Goal: Complete application form

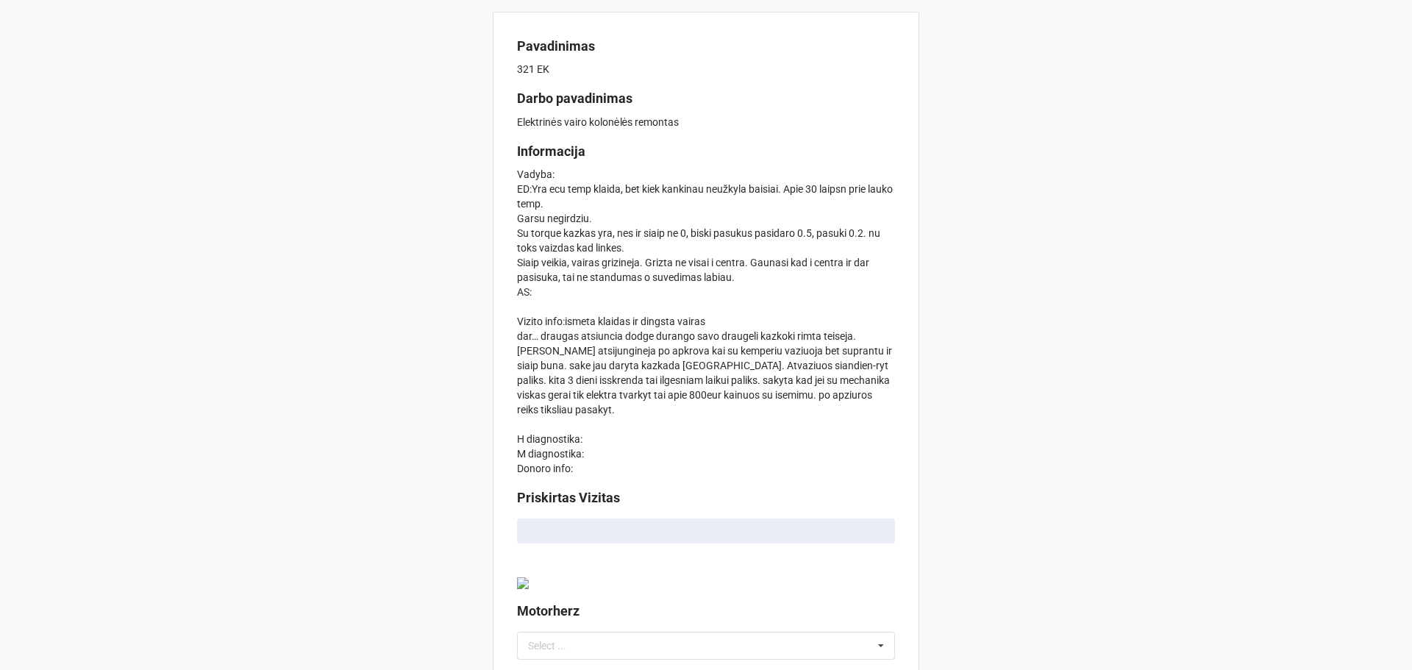
type textarea "x"
drag, startPoint x: 603, startPoint y: 161, endPoint x: 516, endPoint y: 151, distance: 88.0
click at [517, 151] on label "Informacija" at bounding box center [706, 151] width 378 height 21
copy b "Informacija"
click at [607, 207] on p "Vadyba: ED:Yra ecu temp klaida, bet kiek kankinau neužkyla baisiai. Apie 30 lai…" at bounding box center [706, 321] width 378 height 309
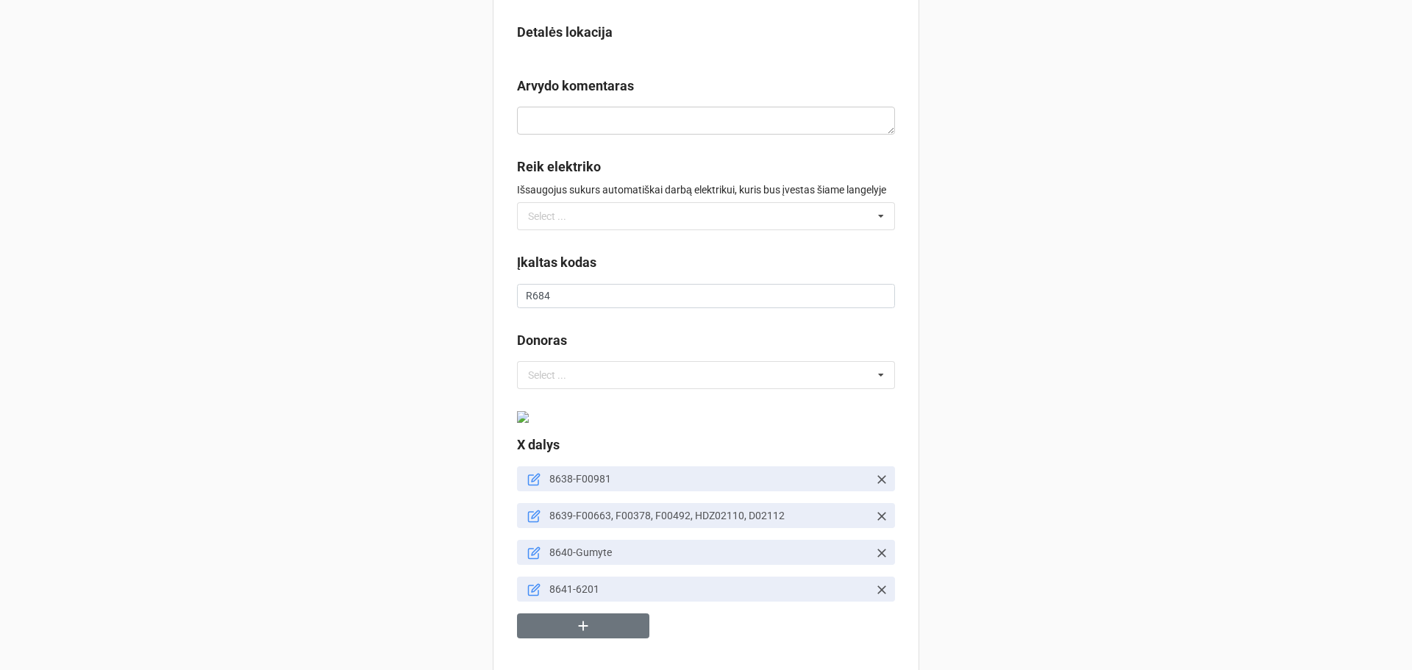
scroll to position [883, 0]
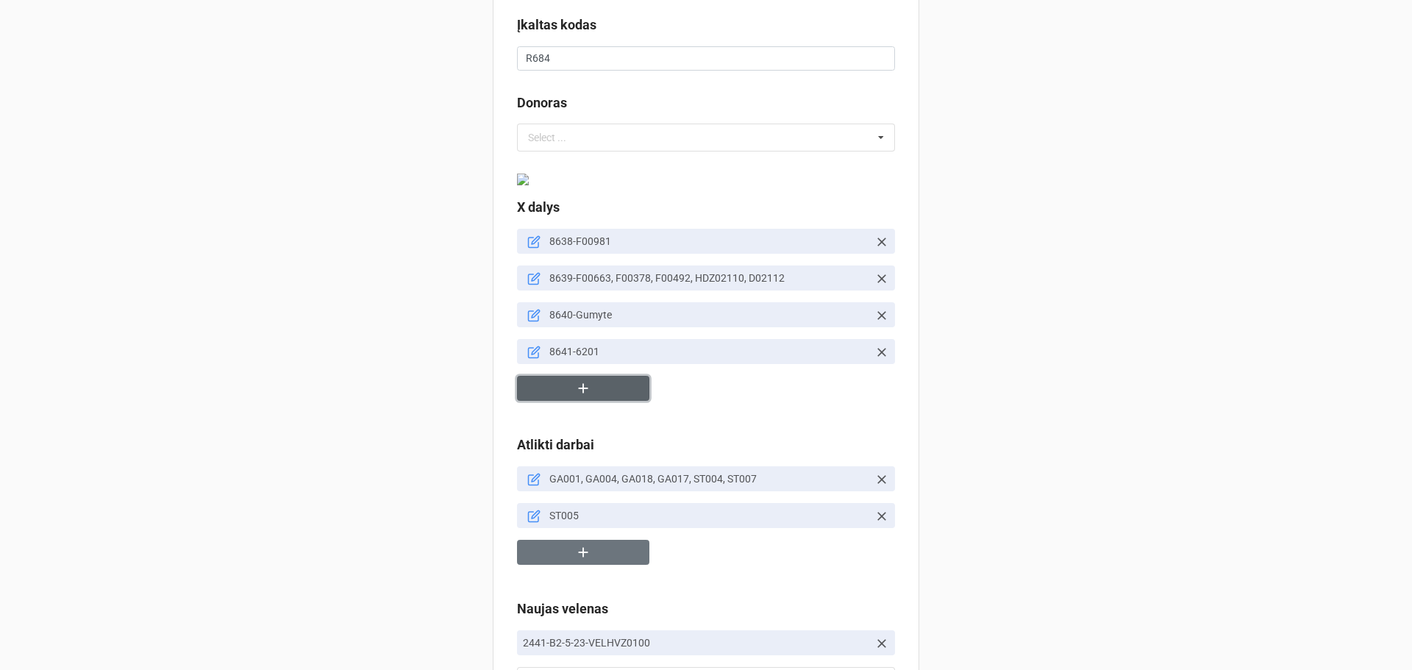
click at [577, 388] on icon "button" at bounding box center [583, 388] width 16 height 16
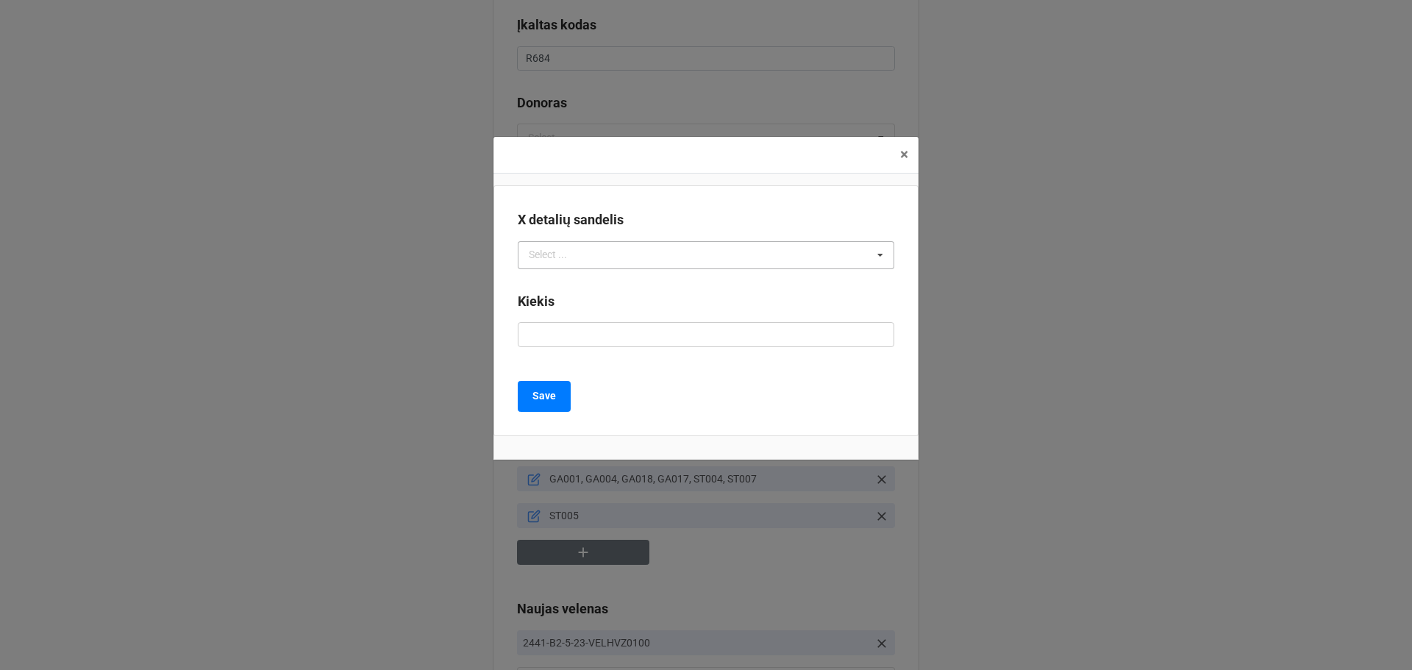
drag, startPoint x: 572, startPoint y: 247, endPoint x: 577, endPoint y: 260, distance: 14.0
click at [573, 249] on div "Select ..." at bounding box center [556, 254] width 63 height 17
click at [583, 219] on label "X detalių sandelis" at bounding box center [571, 220] width 106 height 21
click at [592, 252] on div "Select ... 1G 1P 2DR 2FH 2G 2P 3G 3P 4G 4P 5G 5P 6G 6P 7G 7P 8P 9G 9P 10G-(Nebe…" at bounding box center [706, 255] width 377 height 28
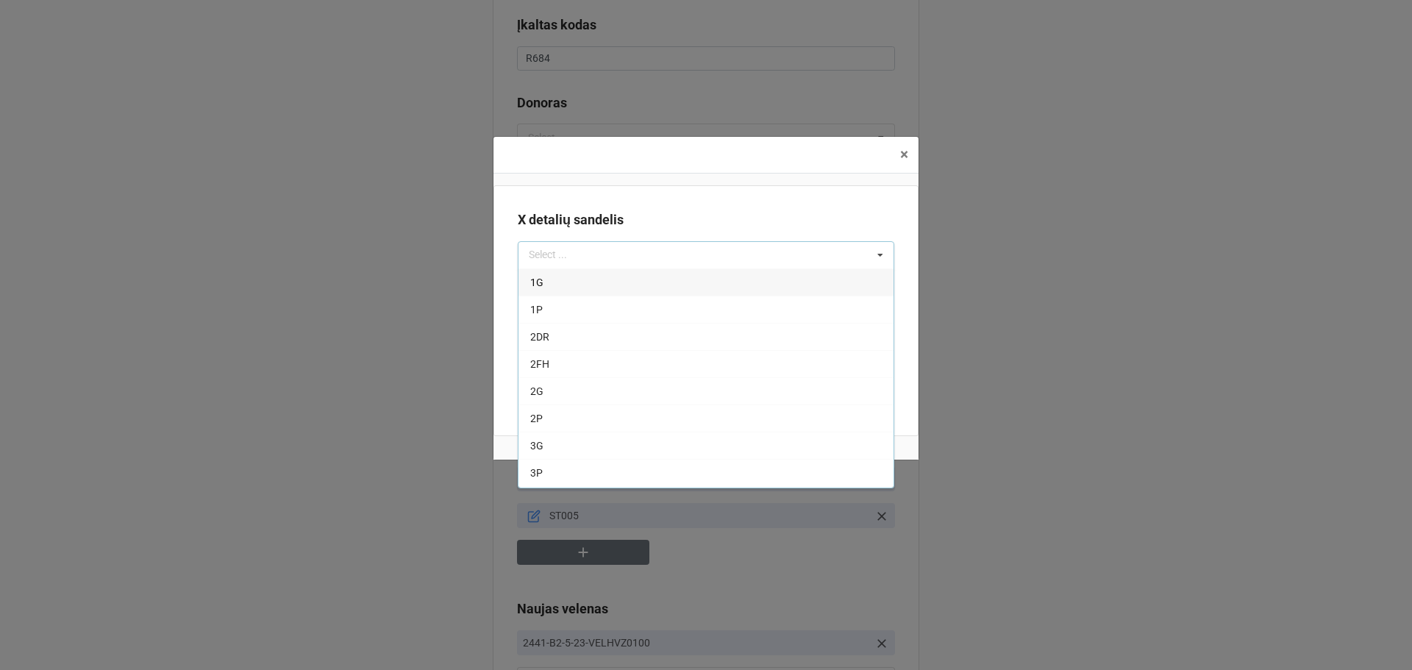
click at [590, 201] on div "X detalių sandelis Select ... 1G 1P 2DR 2FH 2G 2P 3G 3P 4G 4P 5G 5P 6G 6P 7G 7P…" at bounding box center [705, 310] width 425 height 251
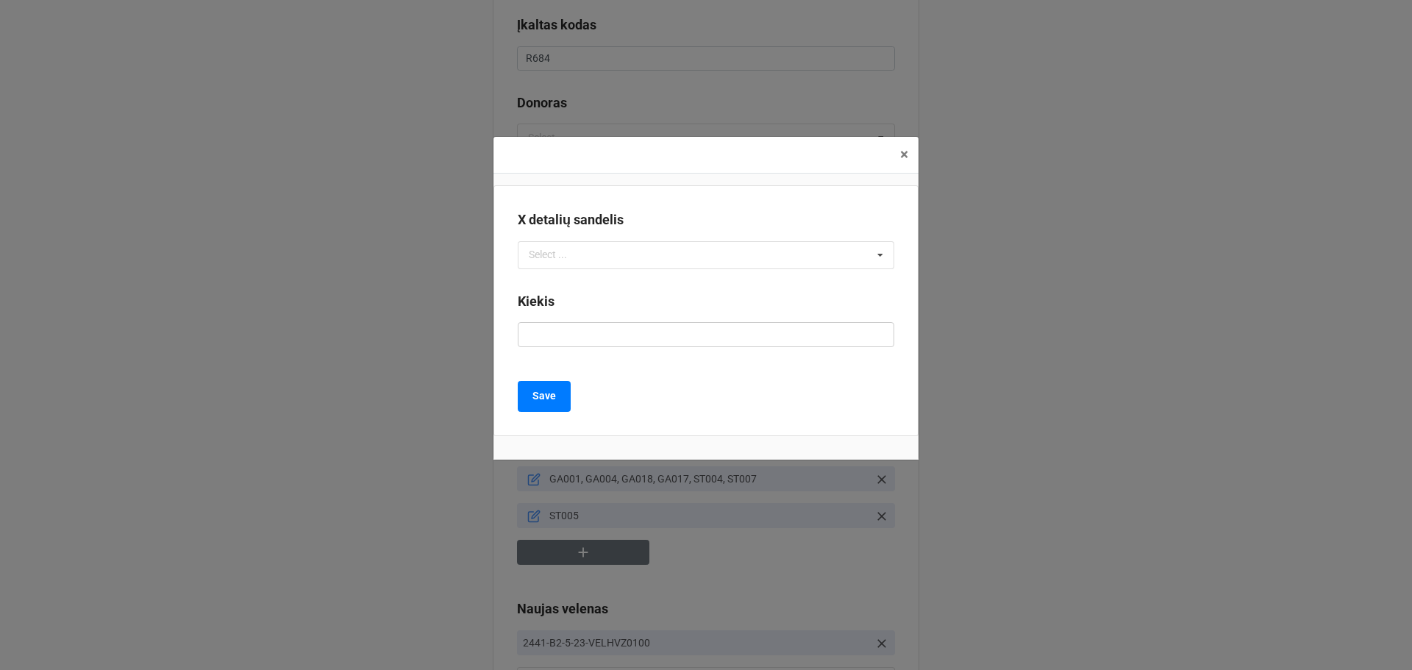
click at [1087, 89] on div "× Close X detalių sandelis Select ... 1G 1P 2DR 2FH 2G 2P 3G 3P 4G 4P 5G 5P 6G …" at bounding box center [706, 335] width 1412 height 670
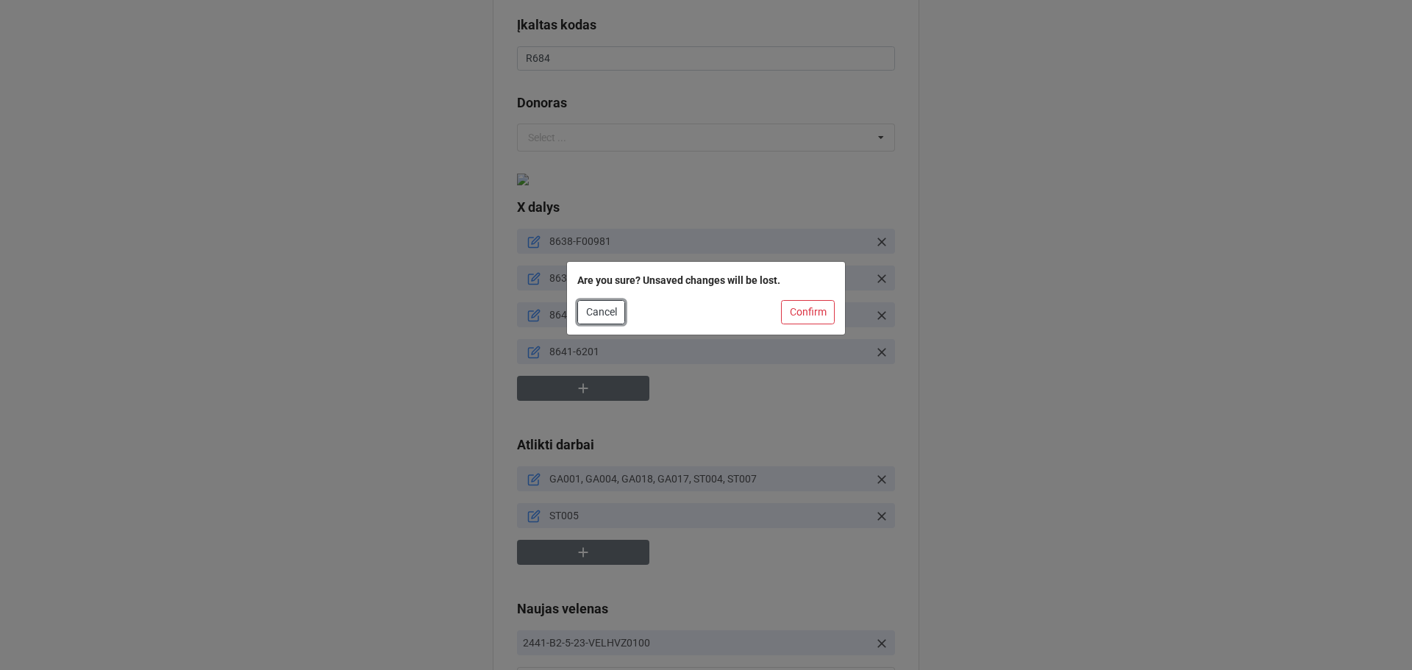
click at [584, 309] on button "Cancel" at bounding box center [601, 312] width 48 height 25
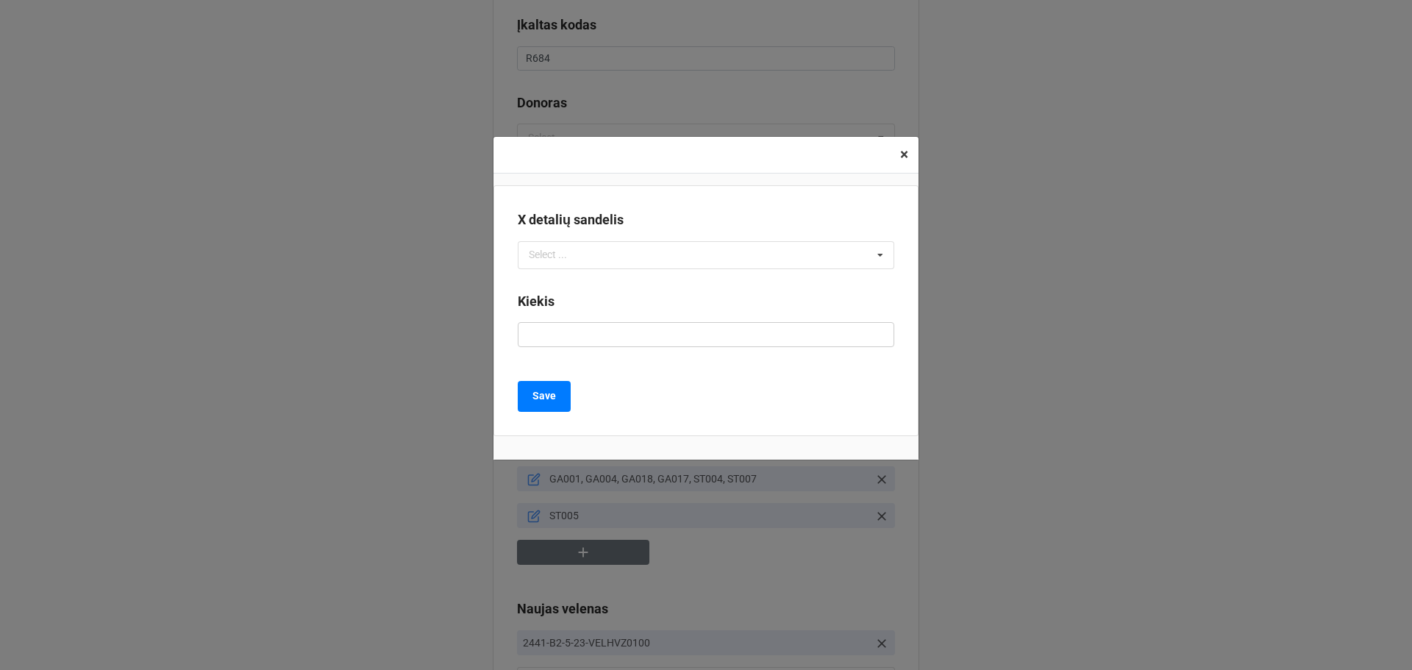
click at [900, 149] on span "×" at bounding box center [904, 155] width 8 height 18
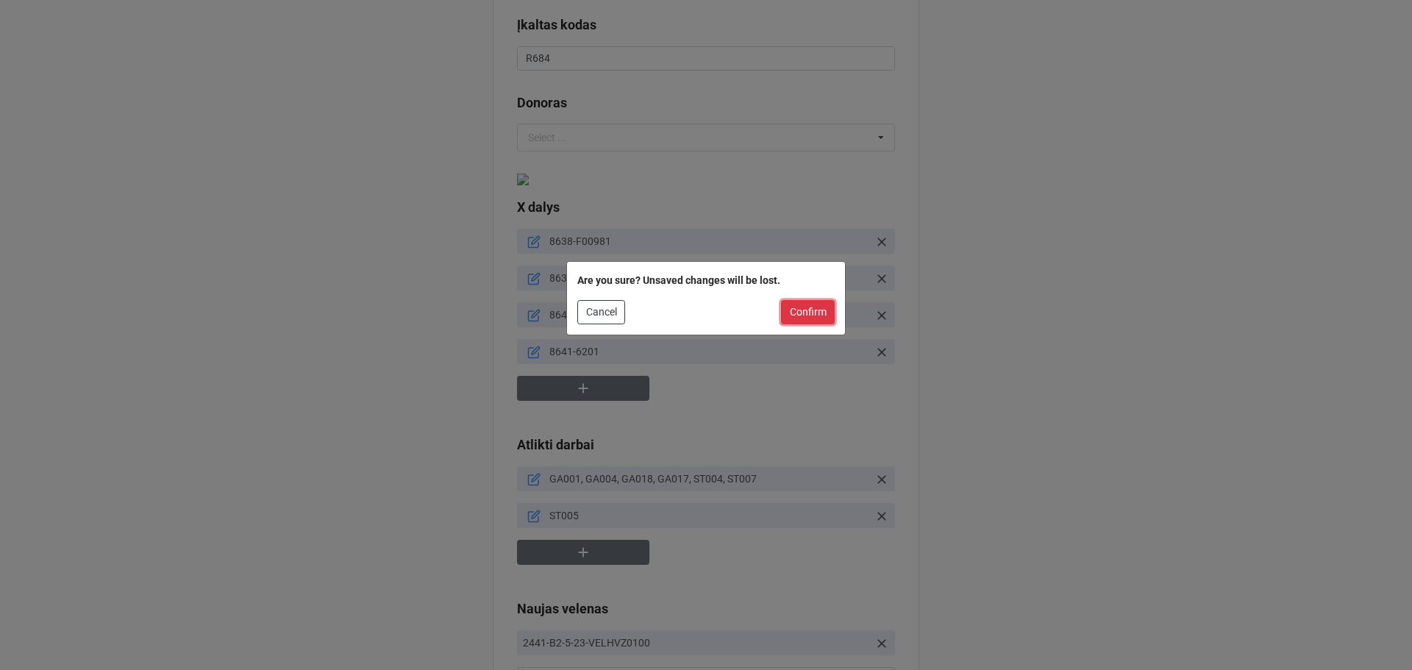
click at [799, 313] on button "Confirm" at bounding box center [808, 312] width 54 height 25
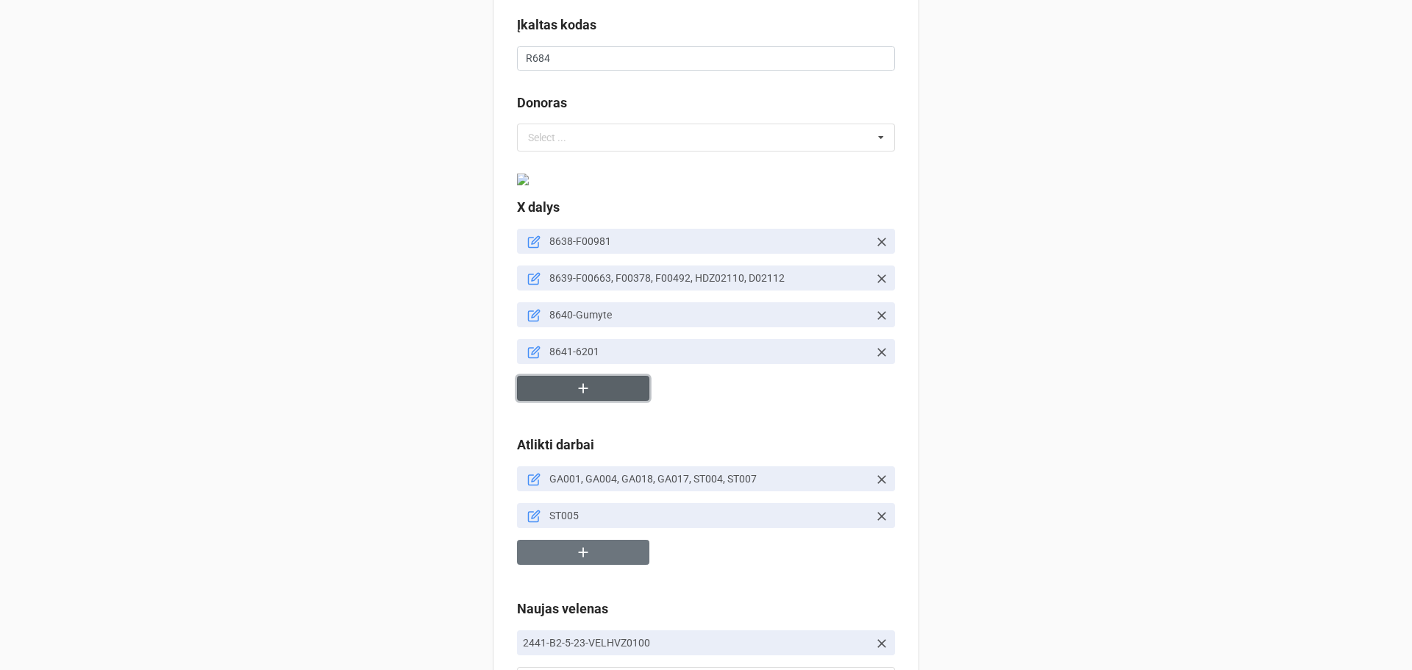
click at [576, 385] on icon "button" at bounding box center [583, 388] width 16 height 16
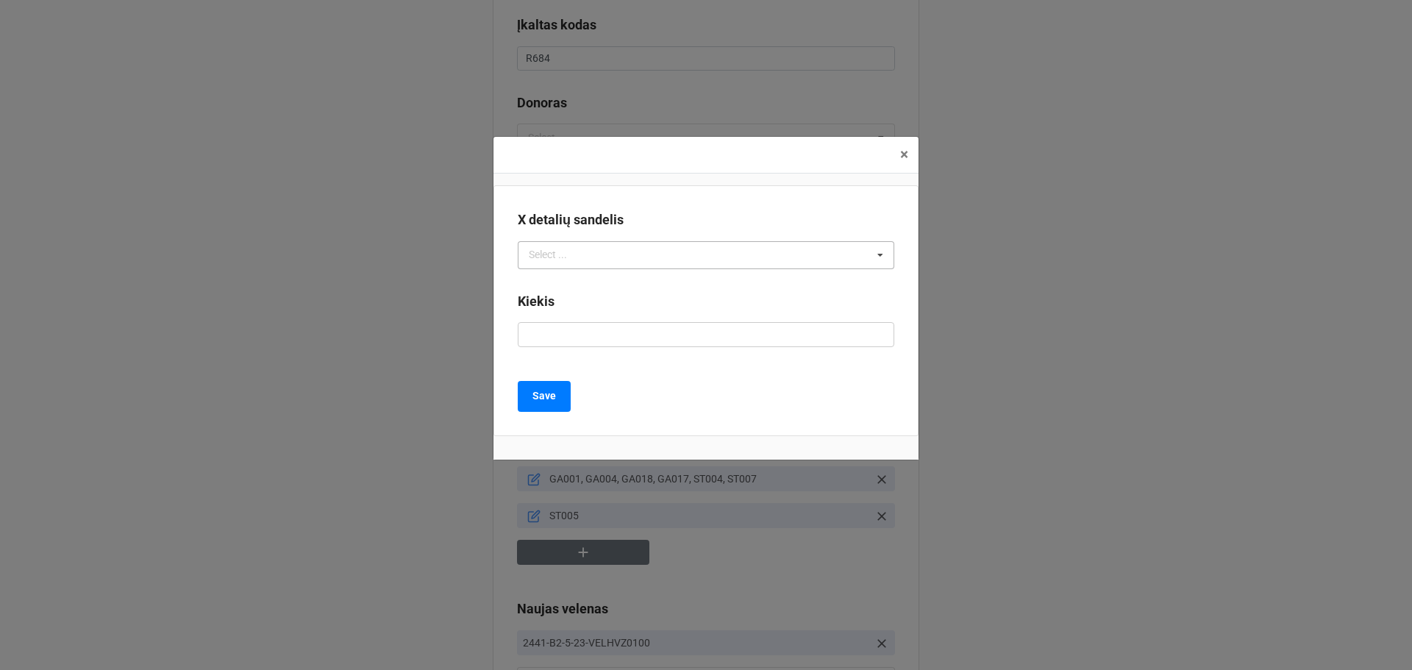
click at [645, 243] on div "Select ... No results found." at bounding box center [706, 255] width 377 height 28
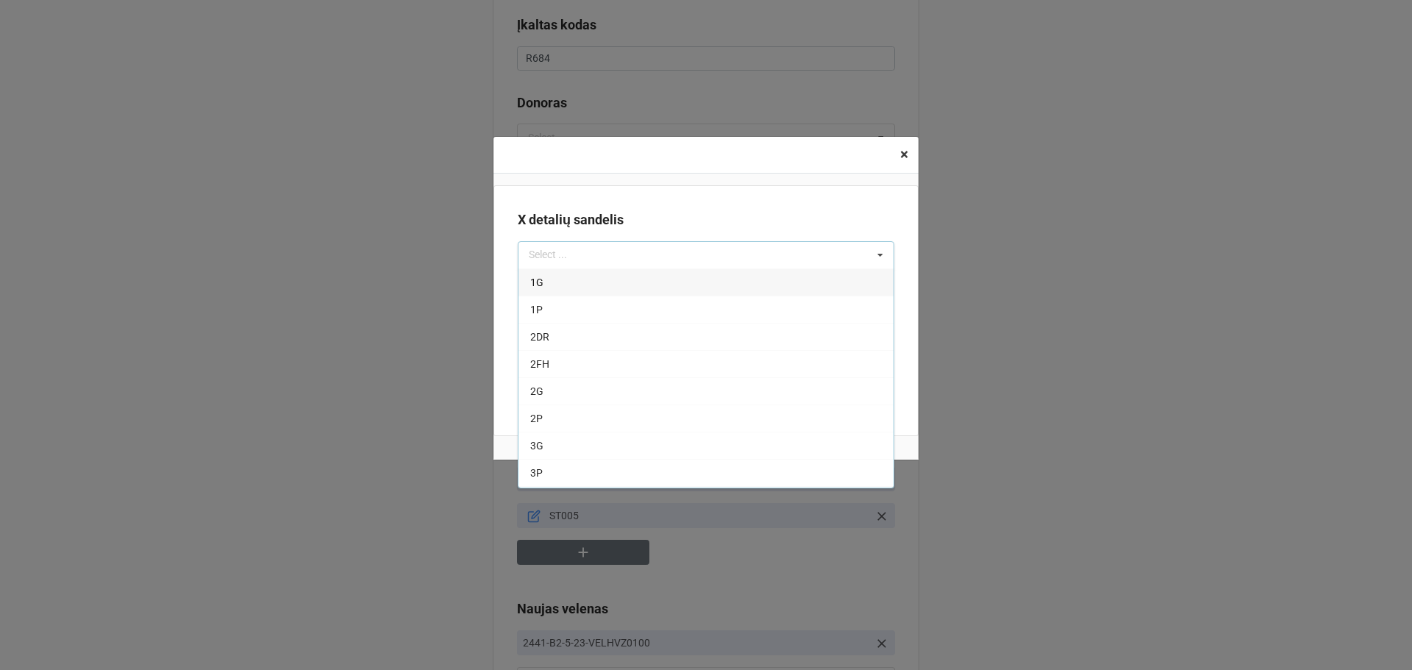
click at [900, 148] on span "×" at bounding box center [904, 155] width 8 height 18
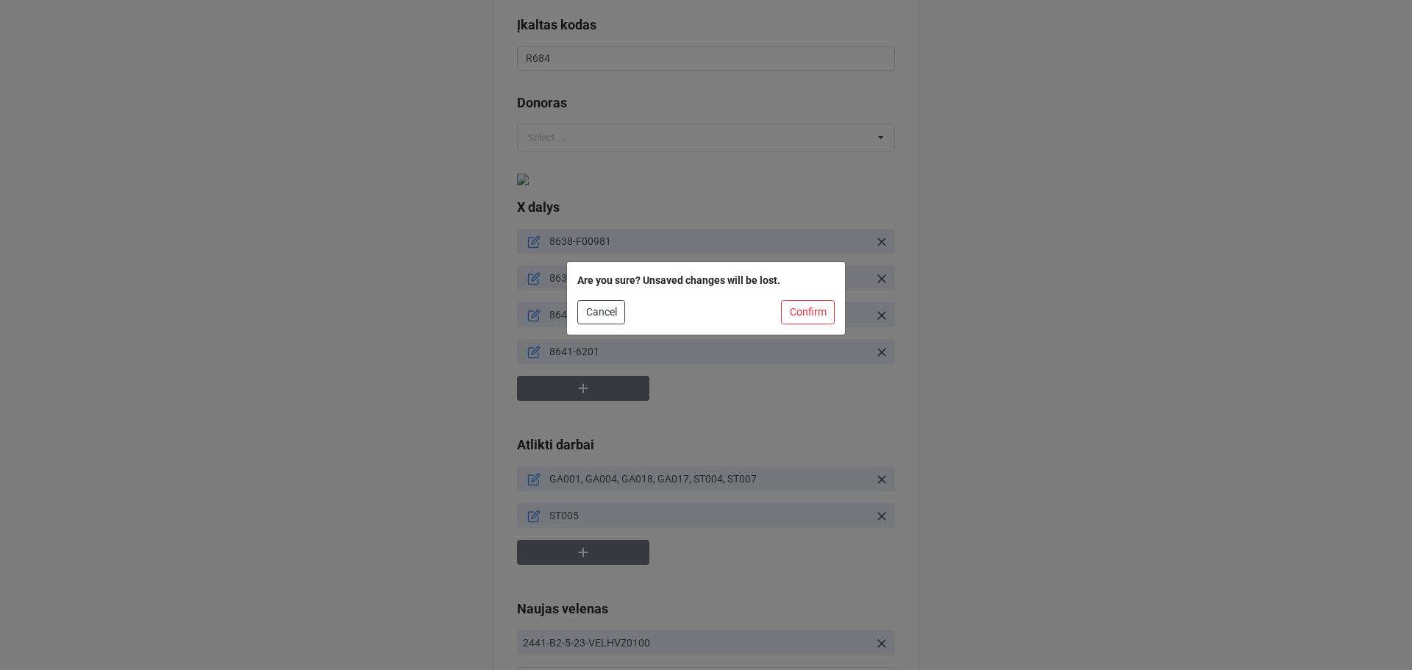
drag, startPoint x: 746, startPoint y: 196, endPoint x: 744, endPoint y: 205, distance: 9.1
click at [744, 199] on div "Are you sure? Unsaved changes will be lost. Cancel Confirm" at bounding box center [706, 335] width 1412 height 670
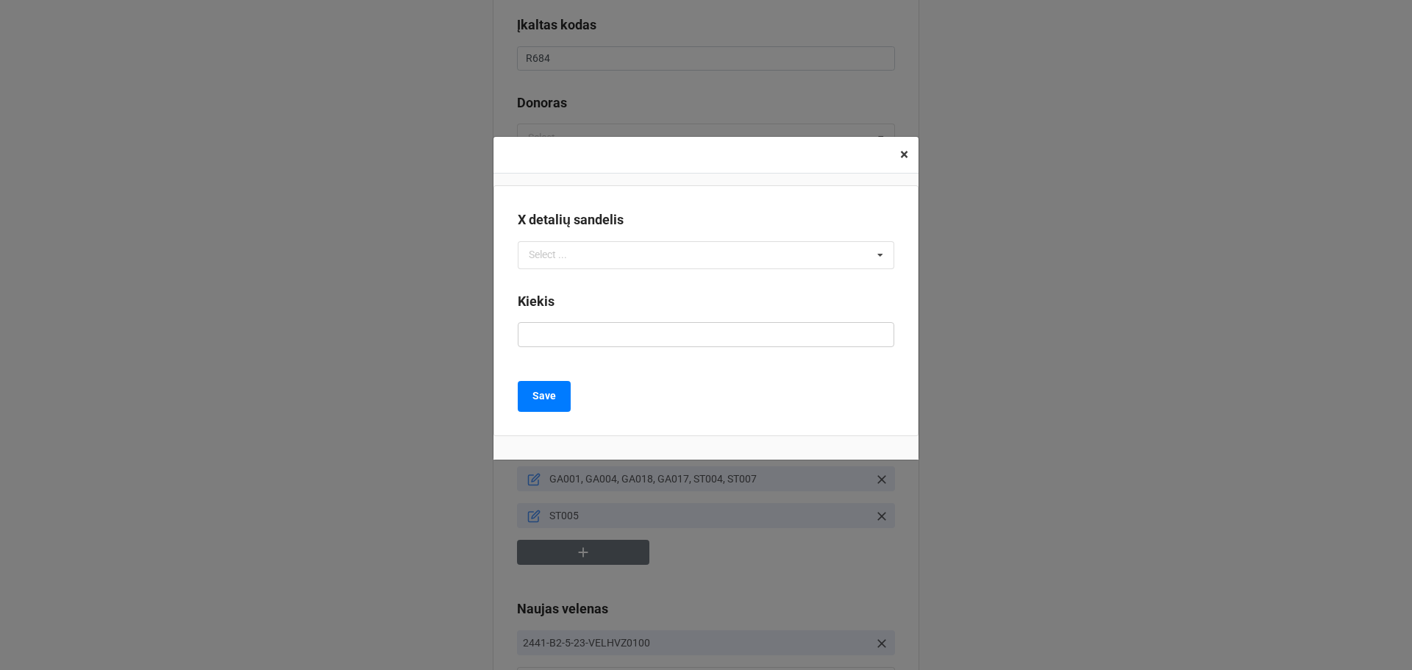
click at [897, 151] on button "× Close" at bounding box center [904, 155] width 29 height 36
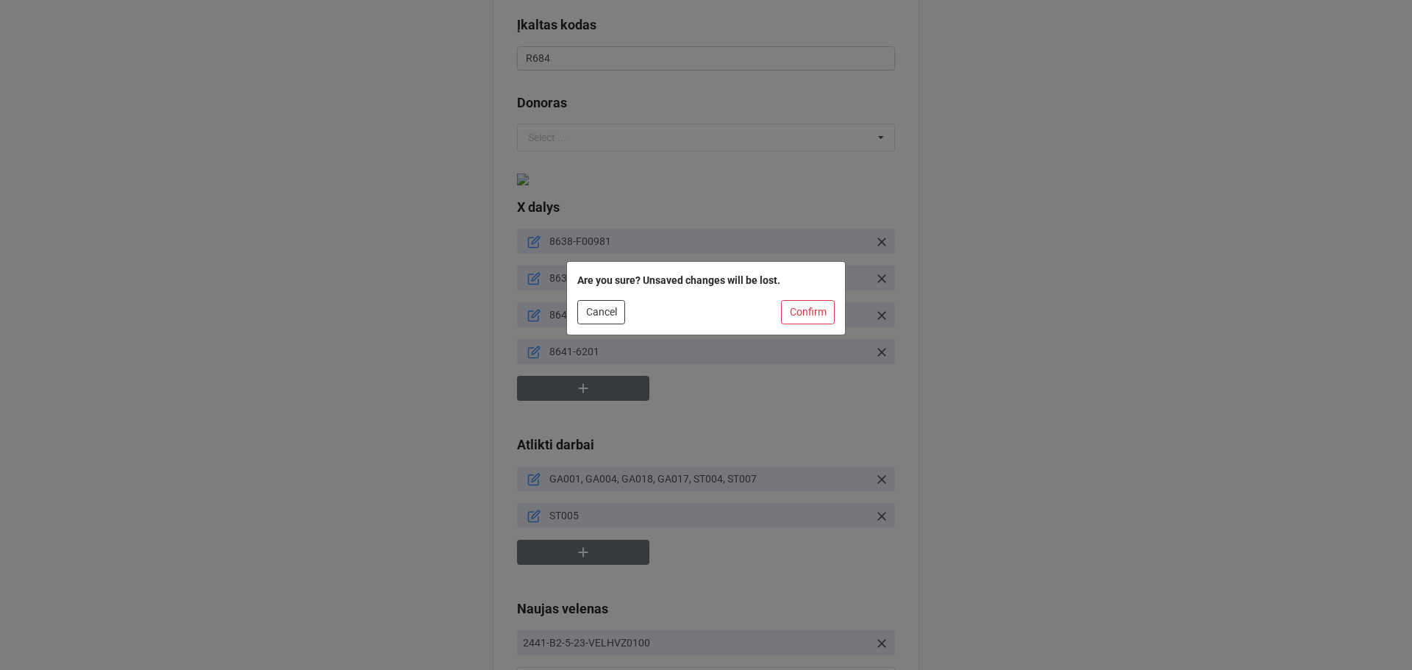
click at [816, 194] on div "Are you sure? Unsaved changes will be lost. Cancel Confirm" at bounding box center [706, 335] width 1412 height 670
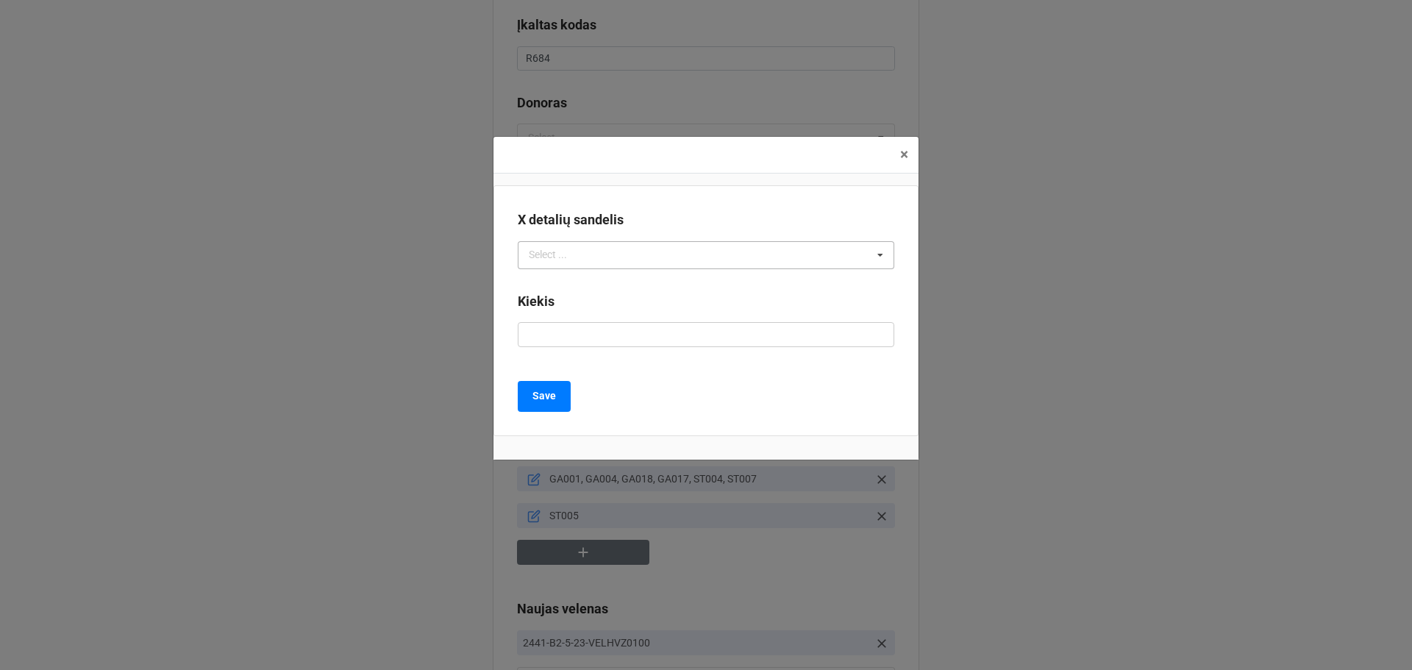
click at [630, 261] on div "Select ... 1G 1P 2DR 2FH 2G 2P 3G 3P 4G 4P 5G 5P 6G 6P 7G 7P 8P 9G 9P 10G-(Nebe…" at bounding box center [706, 255] width 377 height 28
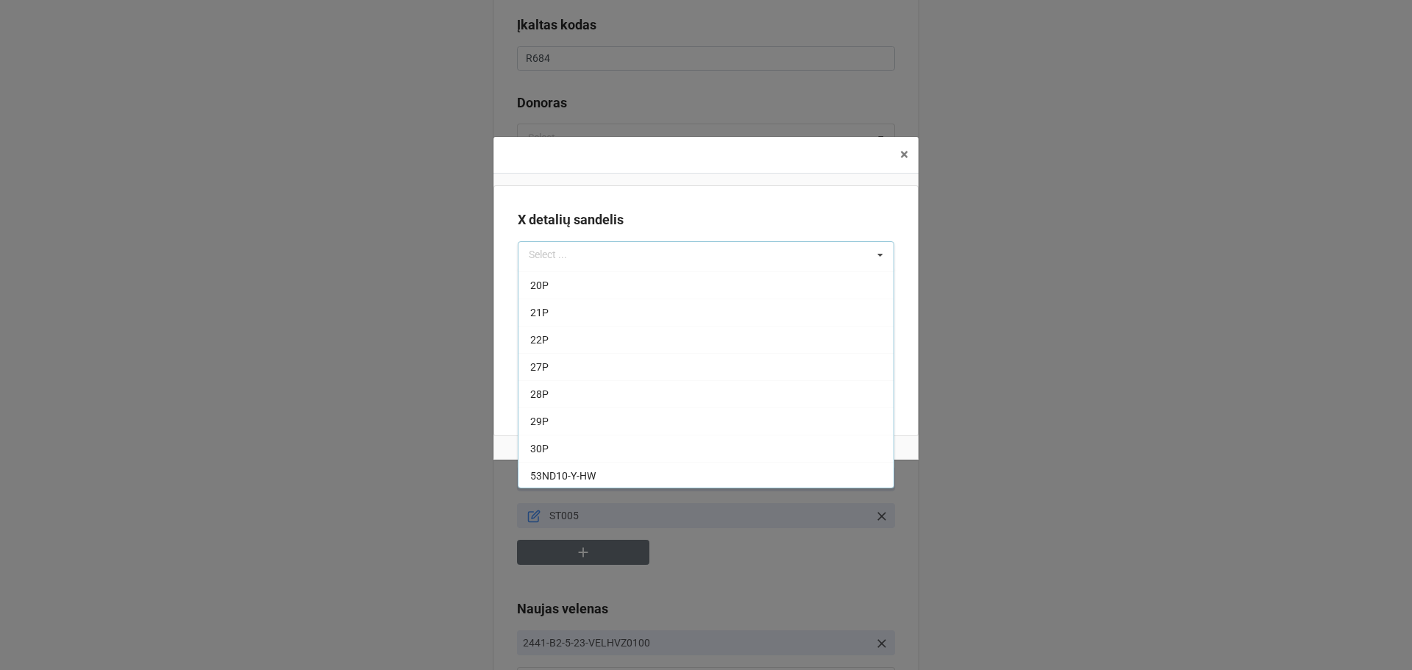
scroll to position [2502, 0]
click at [577, 149] on div "× Close" at bounding box center [705, 155] width 425 height 37
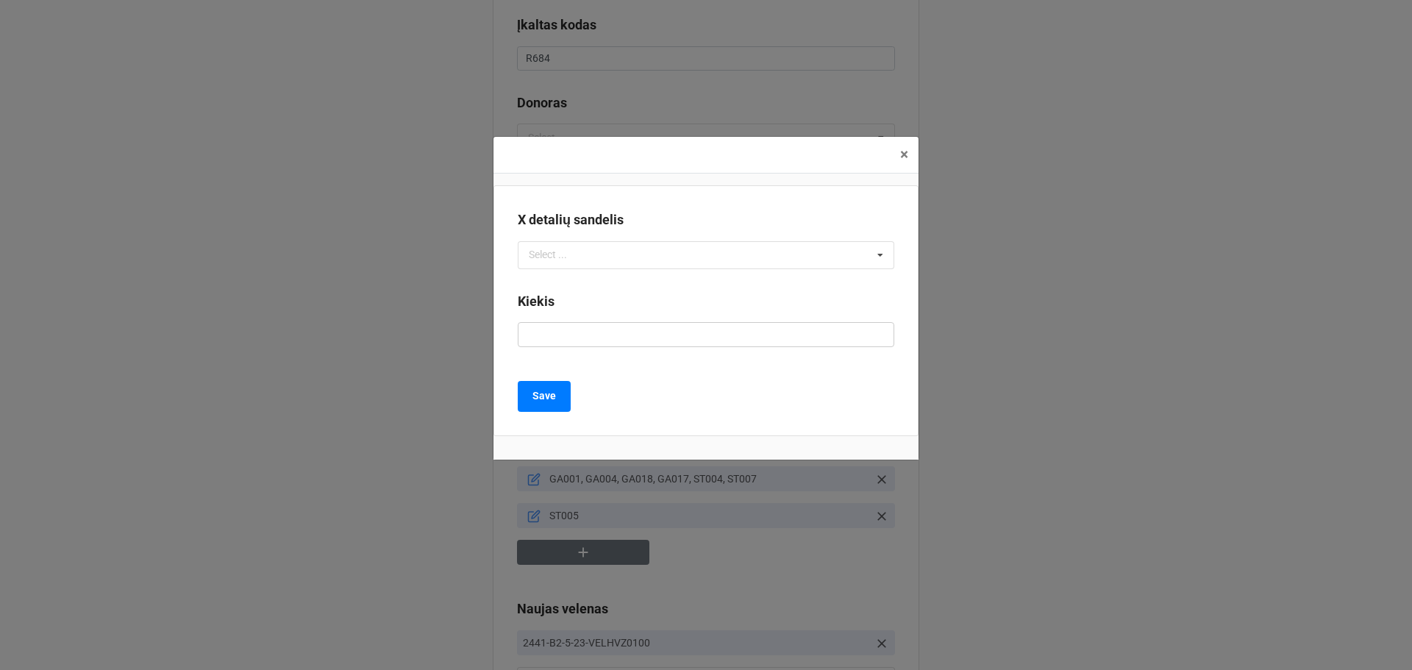
click at [584, 151] on div "× Close" at bounding box center [705, 155] width 425 height 37
click at [907, 152] on span "×" at bounding box center [904, 155] width 8 height 18
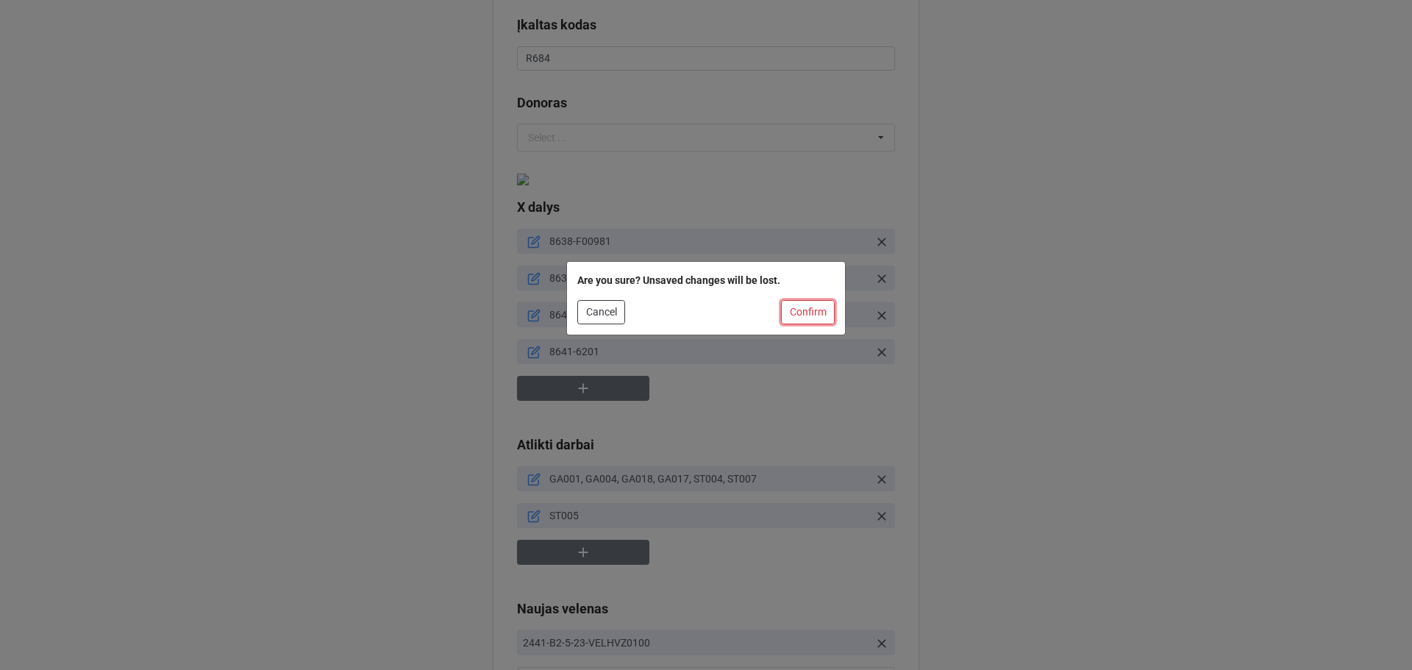
click at [807, 315] on button "Confirm" at bounding box center [808, 312] width 54 height 25
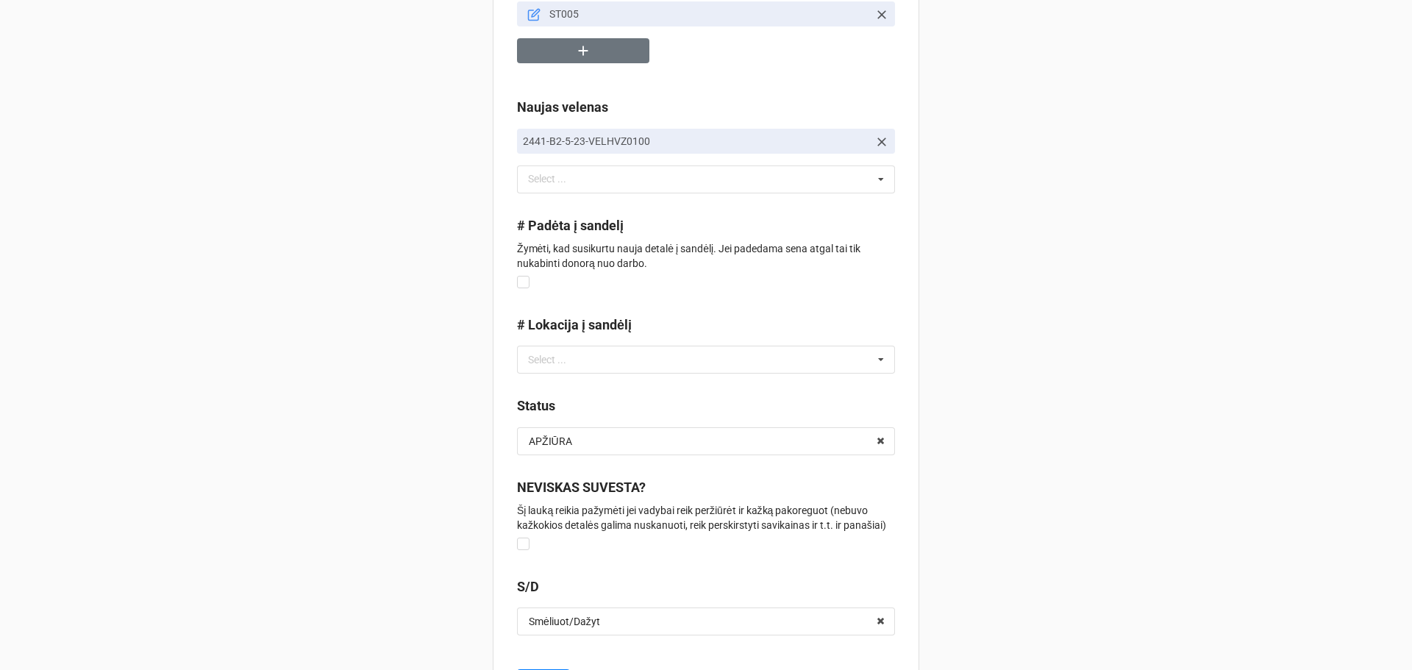
scroll to position [1397, 0]
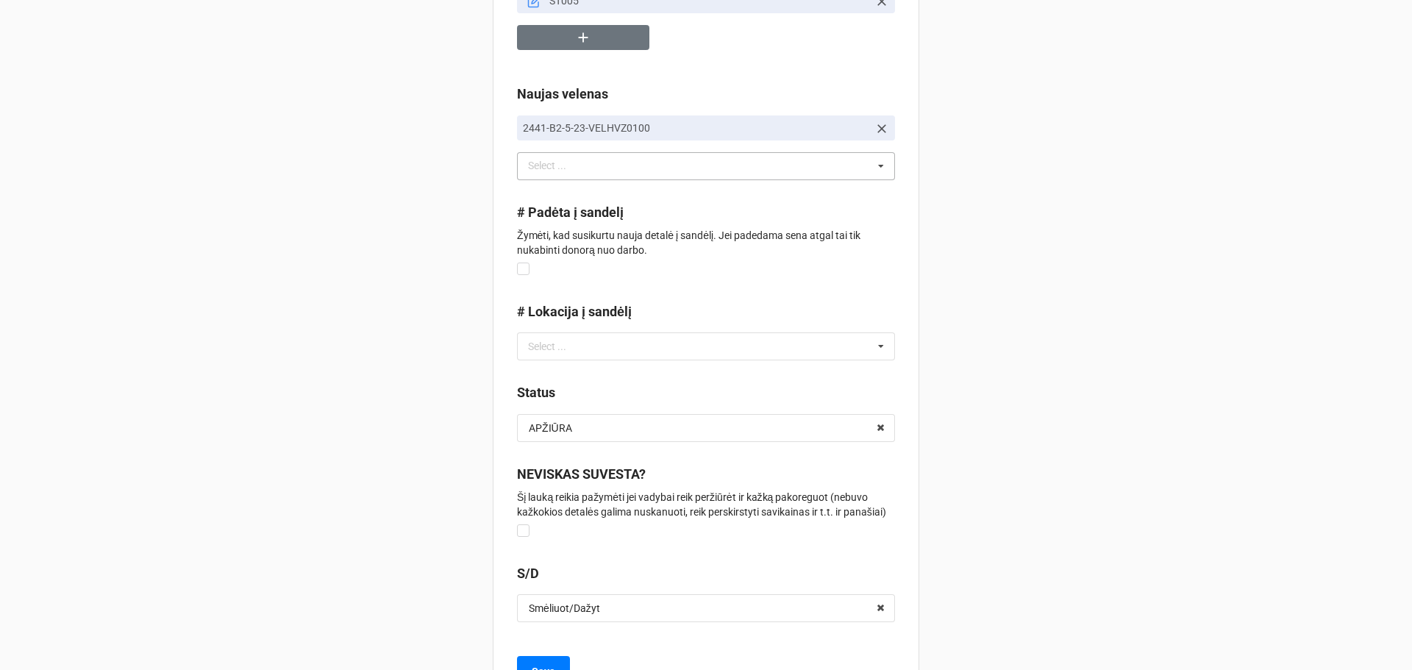
click at [613, 174] on div "Select ... No results found." at bounding box center [706, 166] width 378 height 28
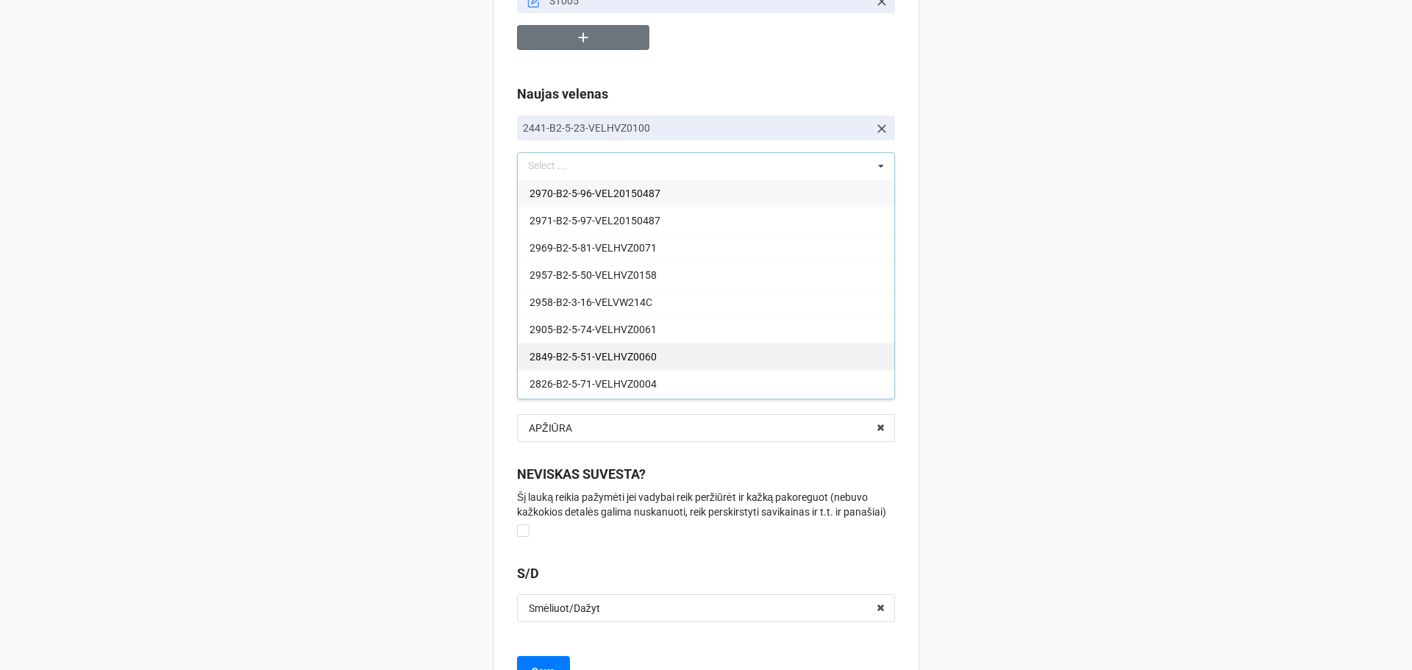
click at [696, 346] on div "2849-B2-5-51-VELHVZ0060" at bounding box center [706, 356] width 377 height 27
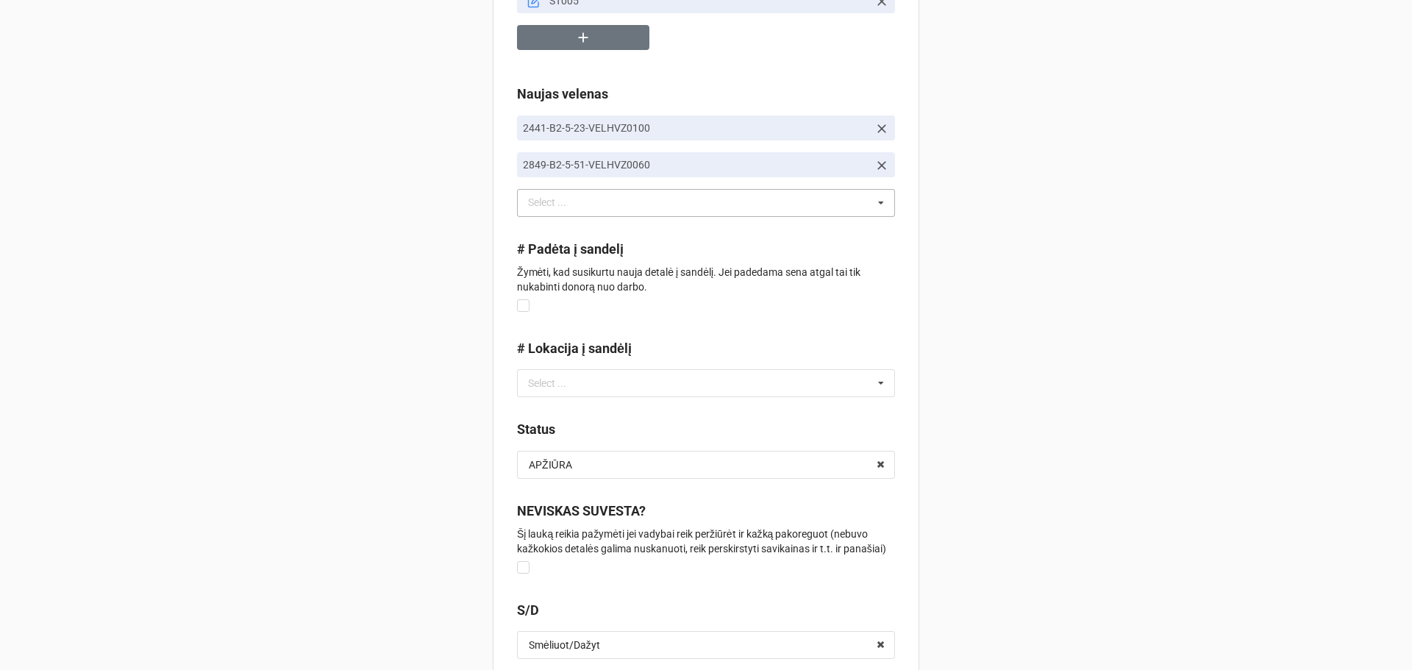
click at [870, 193] on icon at bounding box center [881, 203] width 22 height 27
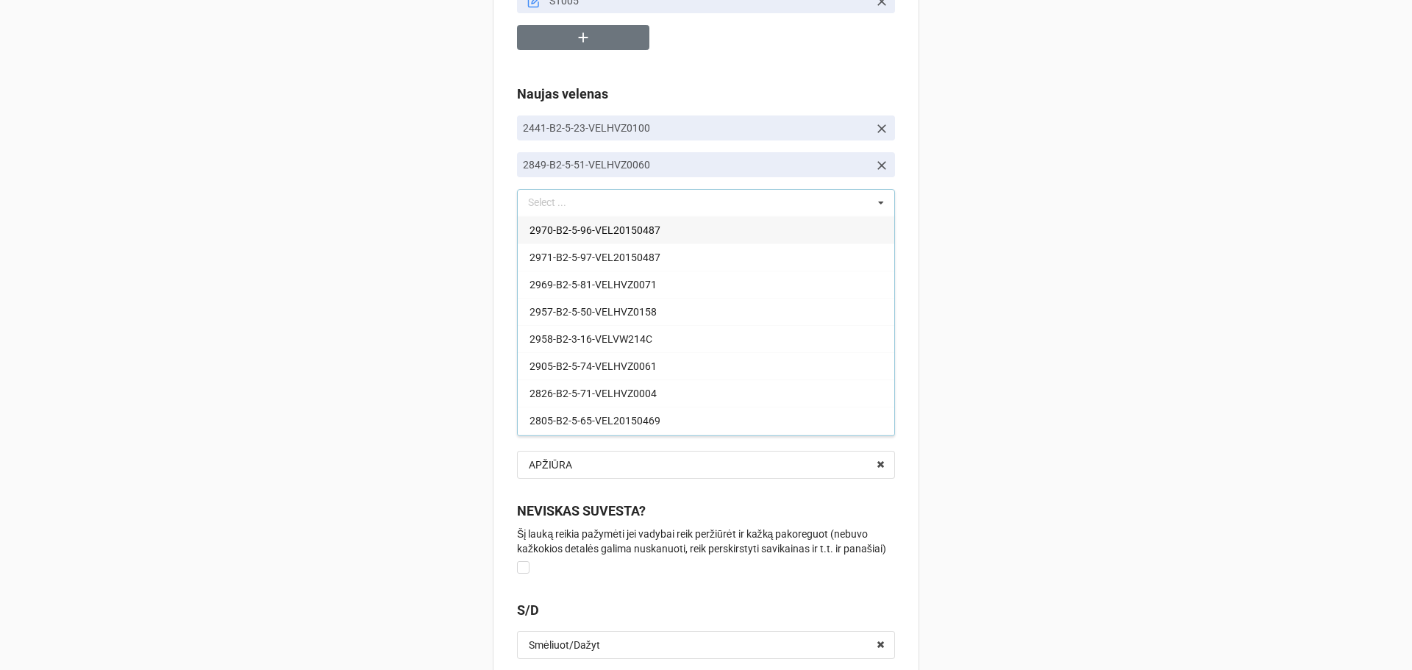
click at [870, 193] on icon at bounding box center [881, 203] width 22 height 27
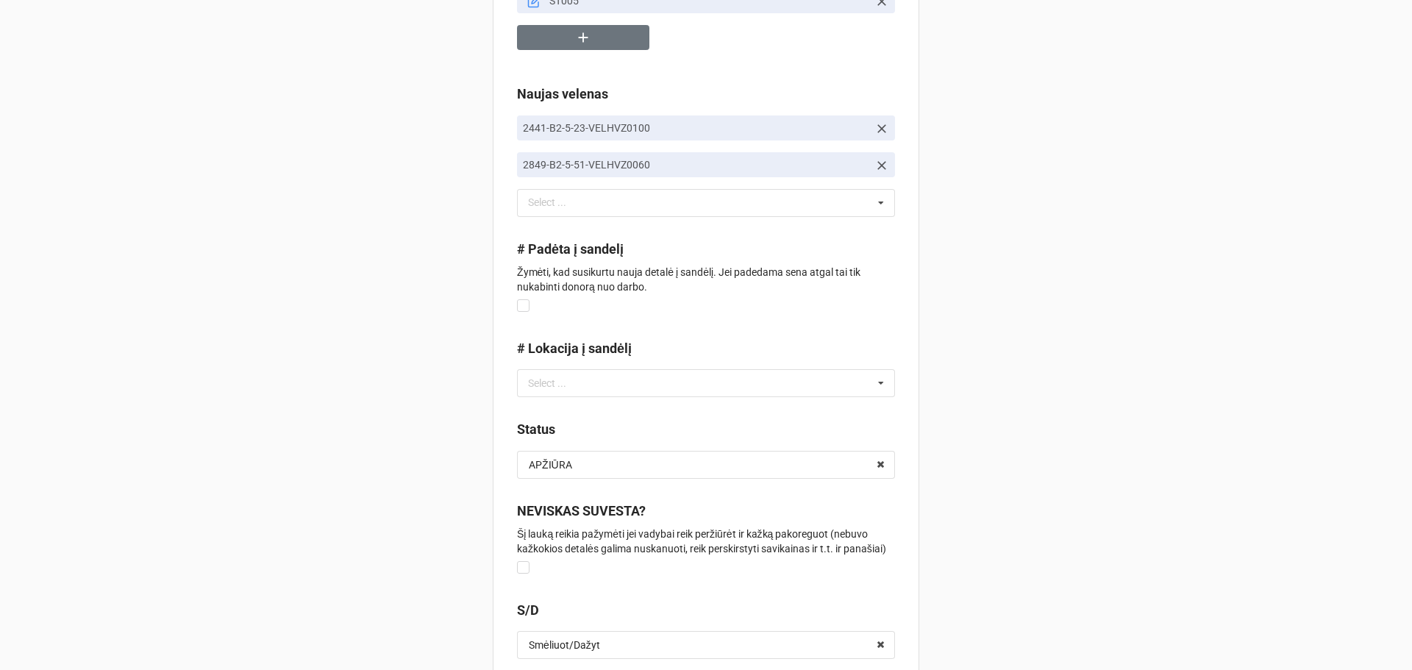
click at [880, 168] on icon at bounding box center [881, 165] width 15 height 15
